Goal: Check status: Check status

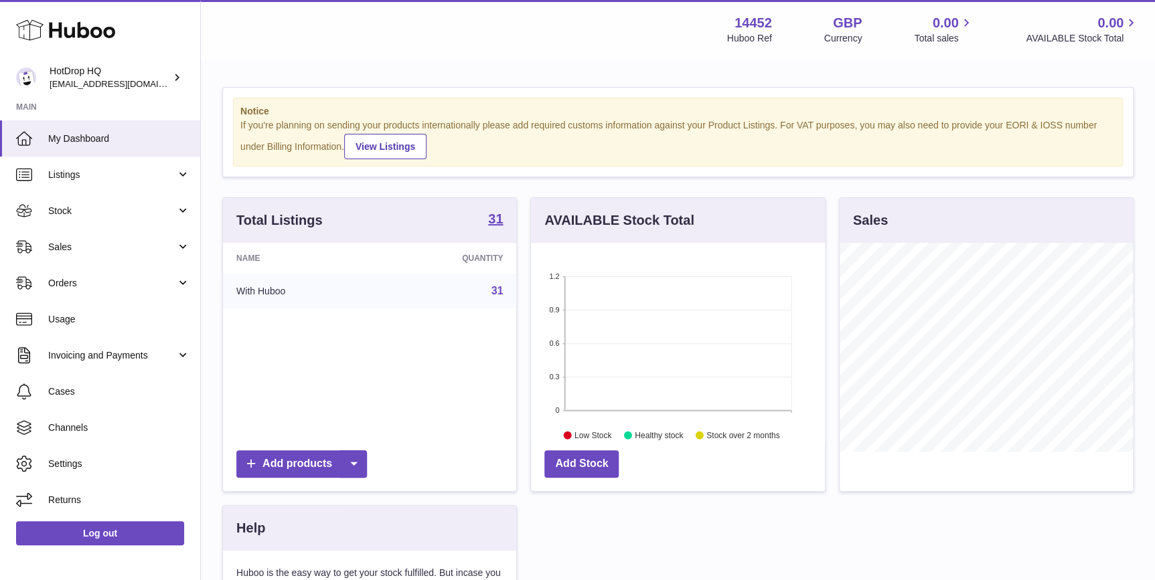
scroll to position [208, 293]
click at [129, 210] on span "Stock" at bounding box center [112, 211] width 128 height 13
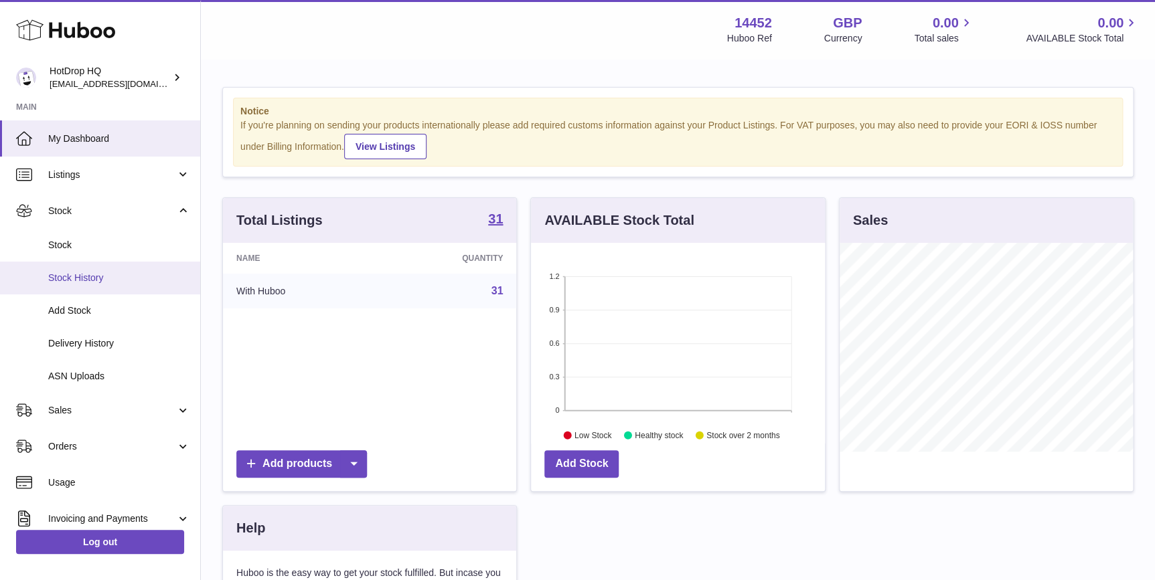
click at [125, 279] on span "Stock History" at bounding box center [119, 278] width 142 height 13
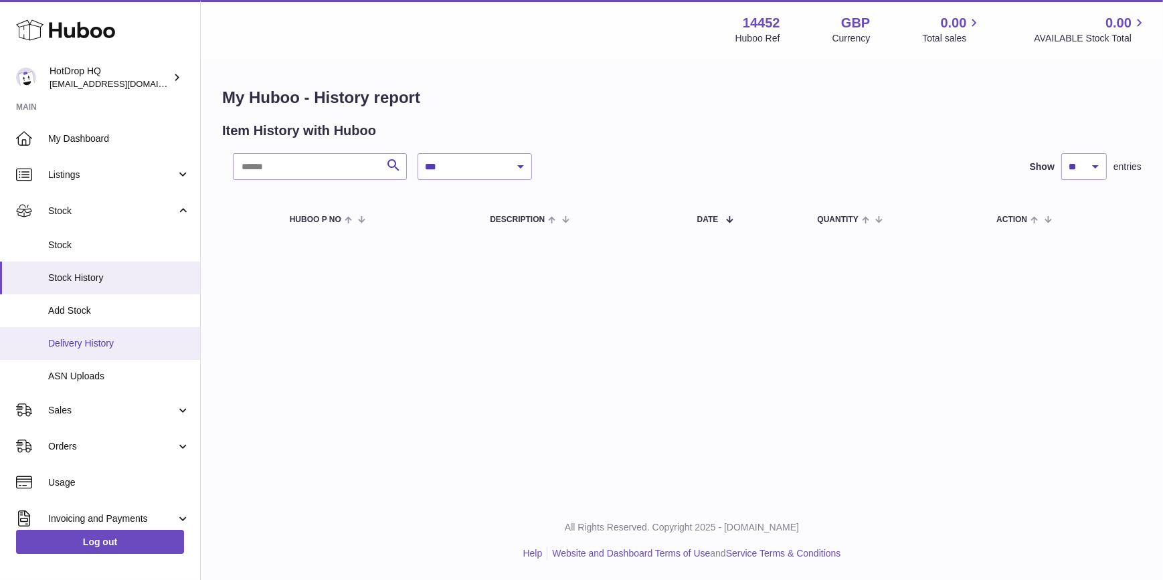
click at [132, 341] on span "Delivery History" at bounding box center [119, 343] width 142 height 13
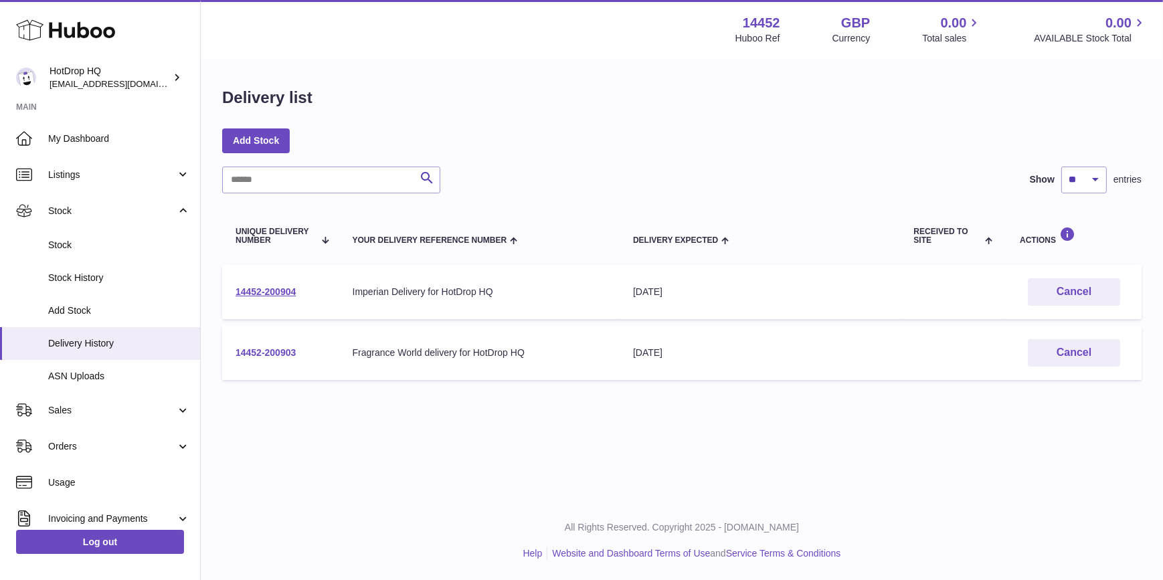
click at [258, 353] on link "14452-200903" at bounding box center [266, 352] width 60 height 11
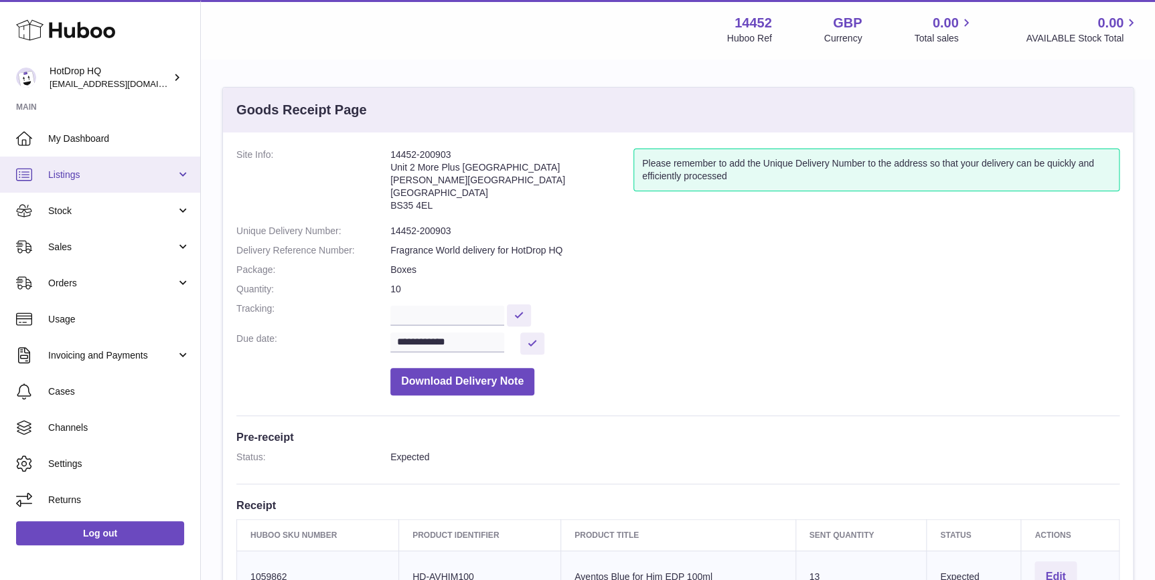
click at [113, 173] on span "Listings" at bounding box center [112, 175] width 128 height 13
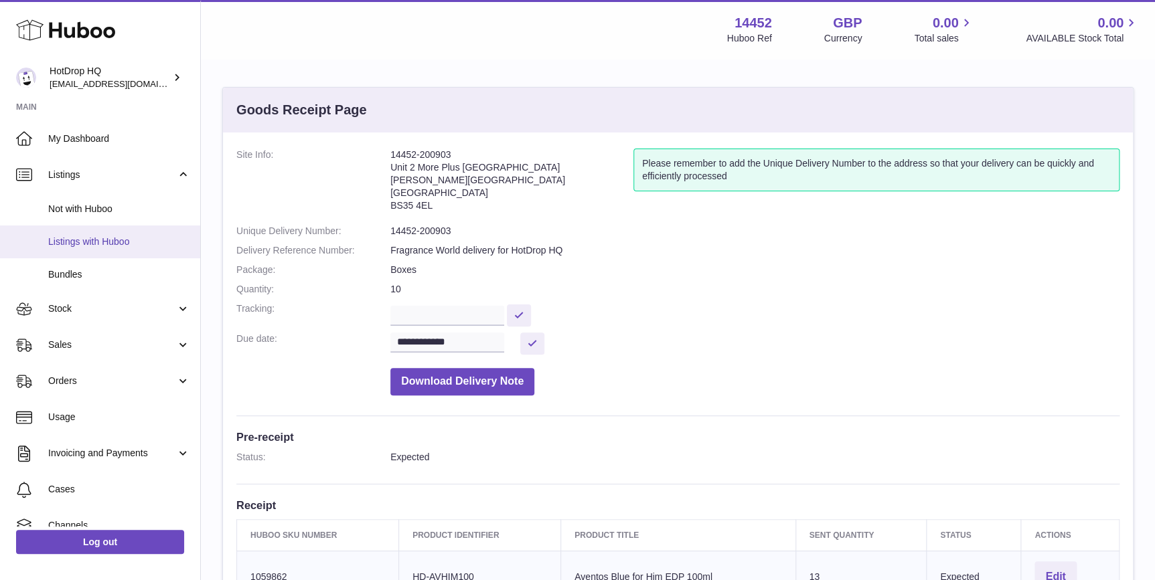
click at [107, 236] on span "Listings with Huboo" at bounding box center [119, 242] width 142 height 13
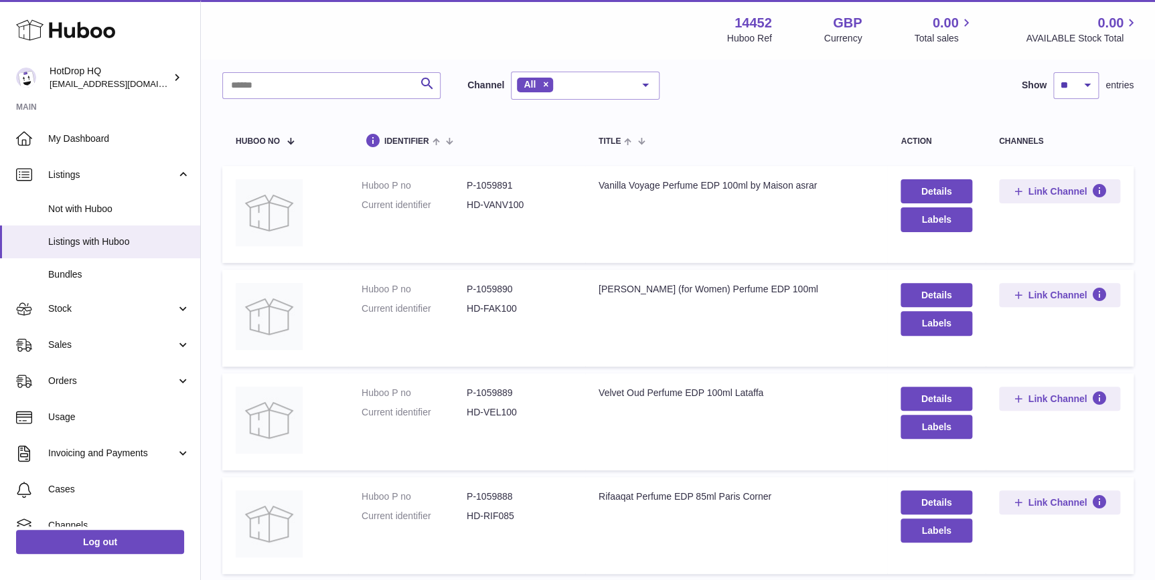
scroll to position [101, 0]
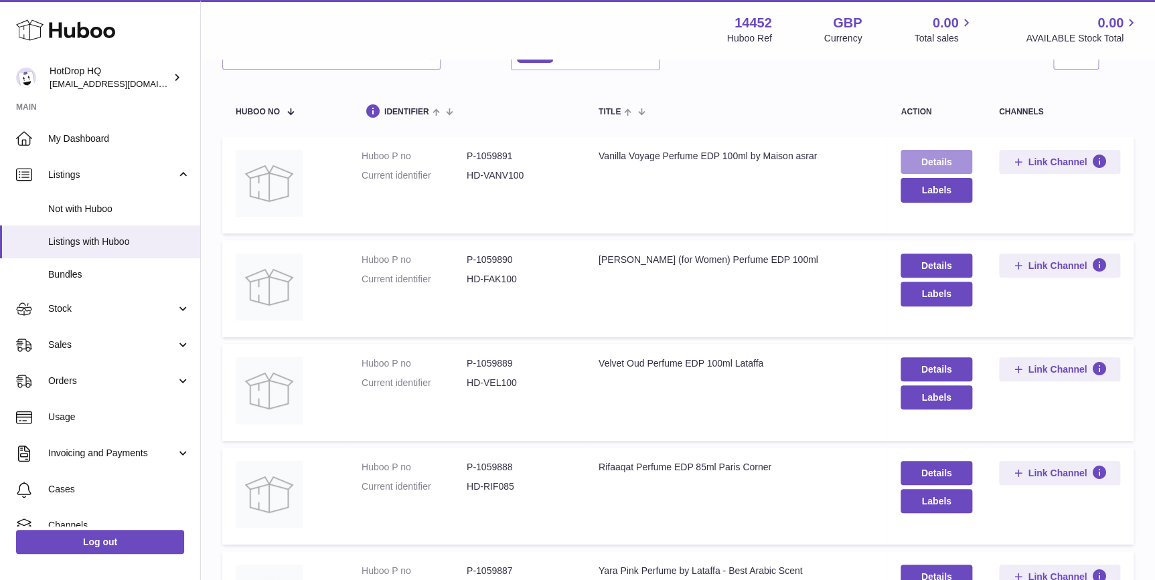
click at [928, 159] on link "Details" at bounding box center [935, 162] width 71 height 24
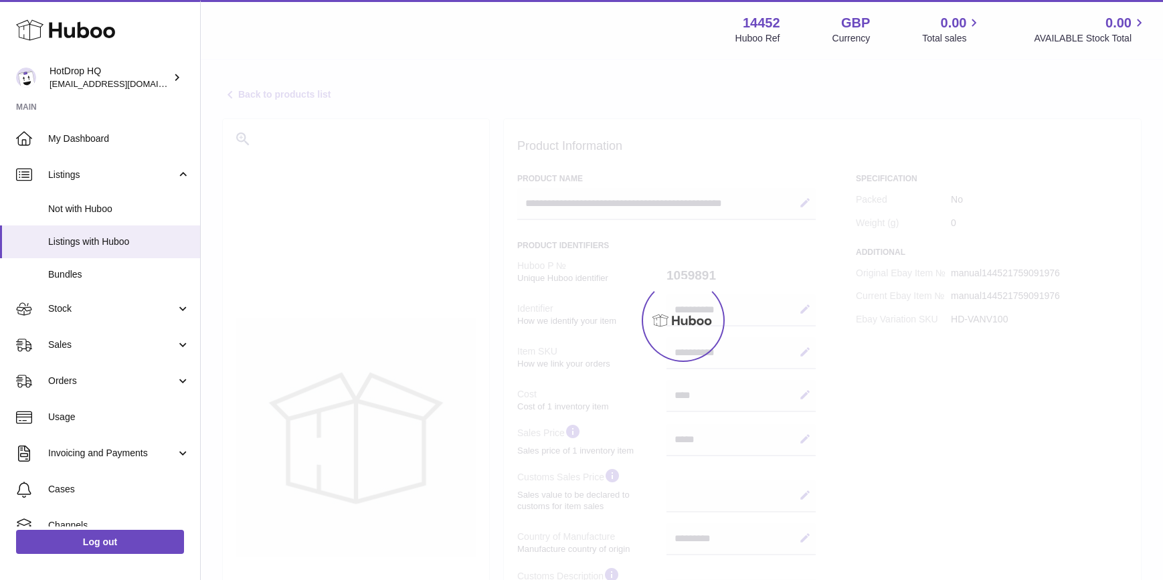
select select "***"
select select "****"
